Goal: Task Accomplishment & Management: Manage account settings

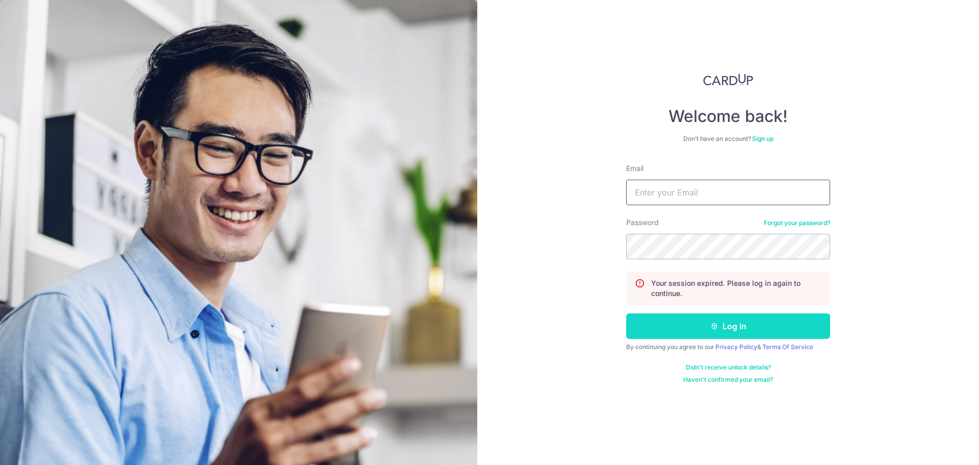
type input "[DOMAIN_NAME][EMAIL_ADDRESS][DOMAIN_NAME]"
click at [720, 333] on button "Log in" at bounding box center [728, 326] width 204 height 26
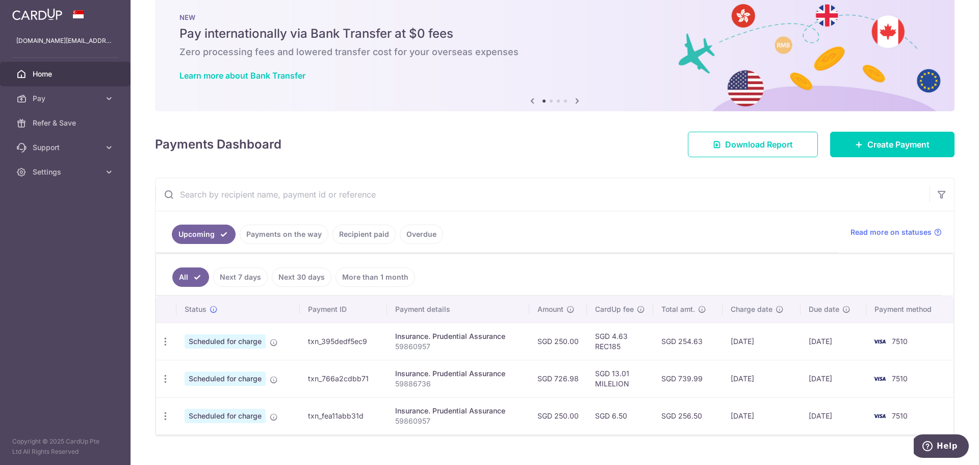
scroll to position [39, 0]
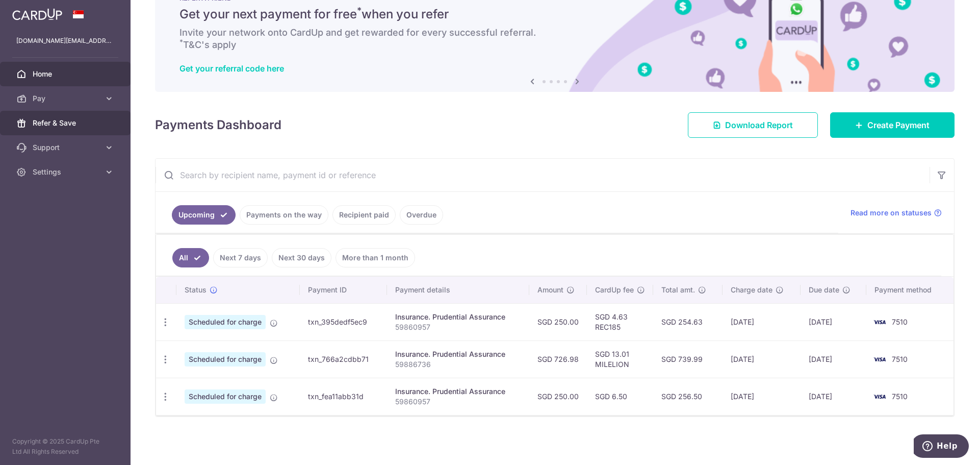
click at [63, 128] on span "Refer & Save" at bounding box center [66, 123] width 67 height 10
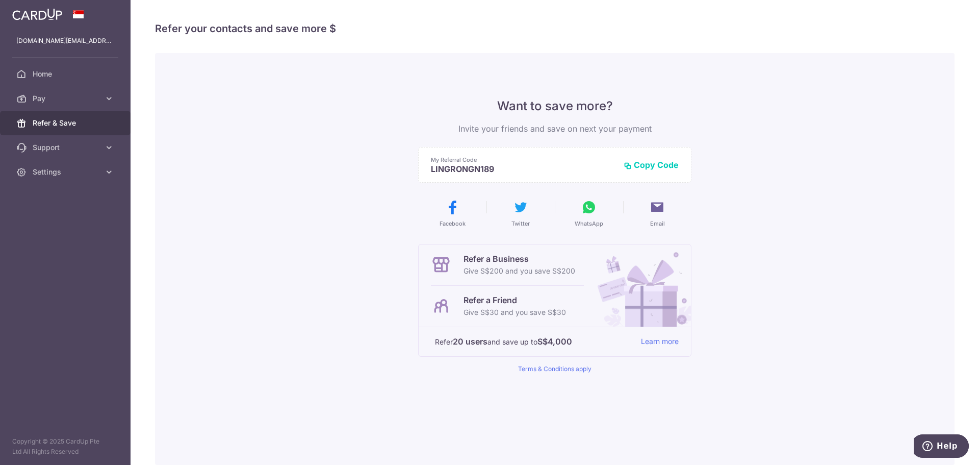
drag, startPoint x: 479, startPoint y: 169, endPoint x: 421, endPoint y: 165, distance: 58.3
click at [421, 165] on div "My Referral Code LINGRONGN189 Copy Code Copied" at bounding box center [554, 165] width 273 height 36
copy p "LINGRONGN189"
click at [630, 164] on button "Copy Code" at bounding box center [651, 165] width 55 height 10
